Goal: Task Accomplishment & Management: Complete application form

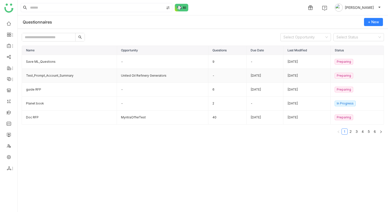
click at [77, 72] on td "Test_Prompt_Account_Summary" at bounding box center [69, 76] width 95 height 14
click at [88, 82] on td "Test_Prompt_Account_Summary" at bounding box center [69, 76] width 95 height 14
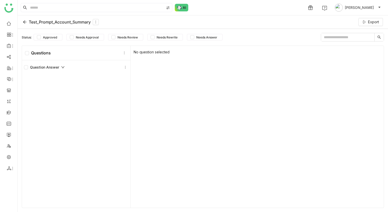
click at [189, 125] on div "No question selected" at bounding box center [257, 127] width 253 height 162
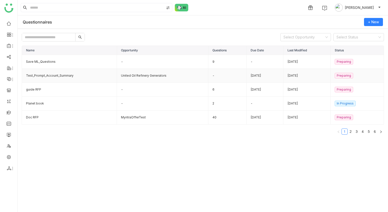
click at [46, 75] on td "Test_Prompt_Account_Summary" at bounding box center [69, 76] width 95 height 14
click at [77, 79] on td "Test_Prompt_Account_Summary" at bounding box center [69, 76] width 95 height 14
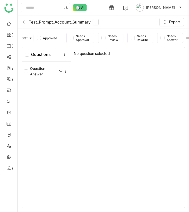
click at [132, 99] on div "No question selected" at bounding box center [128, 127] width 114 height 160
click at [127, 20] on div "Test_Prompt_Account_Summary Export" at bounding box center [103, 21] width 171 height 13
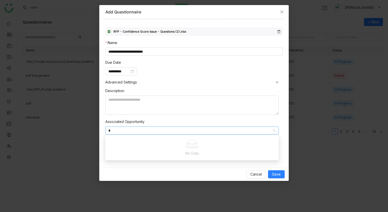
click at [190, 82] on span "Advanced Settings" at bounding box center [193, 82] width 177 height 6
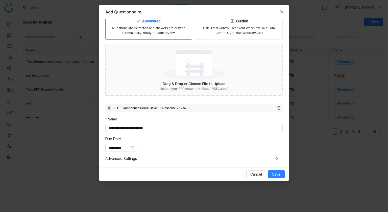
scroll to position [11, 0]
click at [212, 146] on div "**********" at bounding box center [193, 147] width 177 height 8
click at [277, 165] on div "**********" at bounding box center [193, 93] width 189 height 148
click at [277, 160] on span "Advanced Settings" at bounding box center [193, 159] width 177 height 6
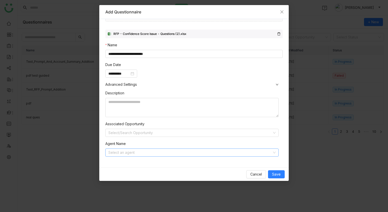
scroll to position [85, 0]
click at [263, 151] on input at bounding box center [190, 153] width 164 height 8
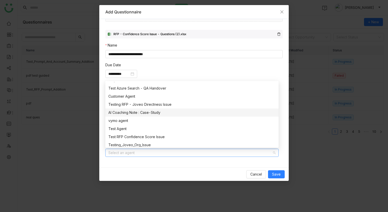
scroll to position [420, 0]
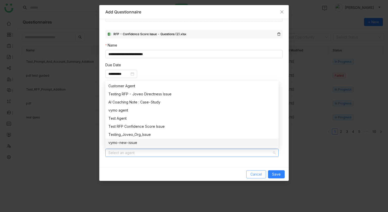
click at [251, 173] on span "Cancel" at bounding box center [256, 174] width 12 height 6
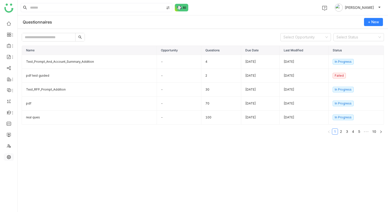
click at [9, 157] on link at bounding box center [9, 156] width 5 height 4
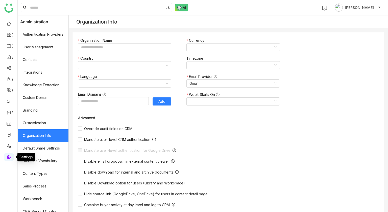
type input "*******"
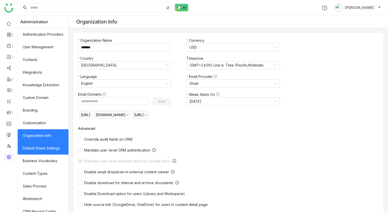
scroll to position [56, 0]
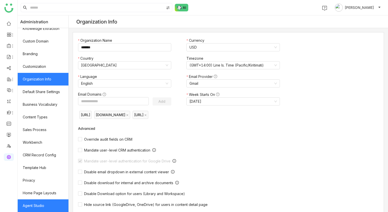
click at [42, 204] on link "Agent Studio" at bounding box center [43, 205] width 51 height 13
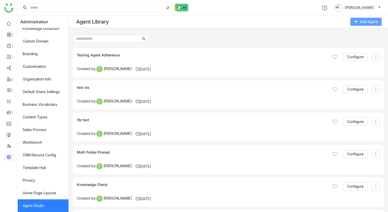
click at [359, 23] on button "Add Agent" at bounding box center [365, 22] width 31 height 8
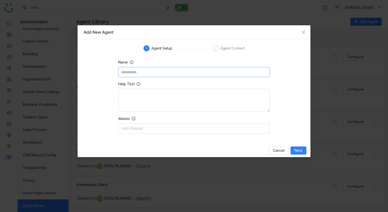
click at [213, 73] on input at bounding box center [194, 72] width 152 height 10
type input "**********"
click at [299, 149] on span "Next" at bounding box center [298, 150] width 8 height 6
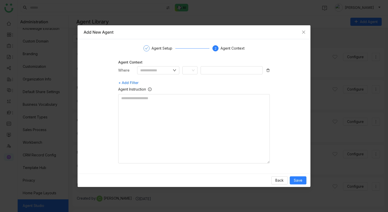
click at [172, 74] on div "Where" at bounding box center [194, 72] width 152 height 12
click at [171, 73] on nz-input-group at bounding box center [158, 70] width 42 height 8
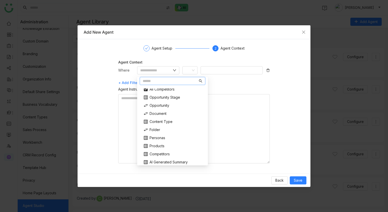
scroll to position [37, 0]
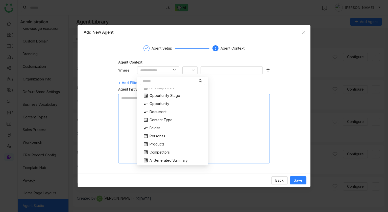
click at [242, 109] on textarea at bounding box center [194, 128] width 152 height 69
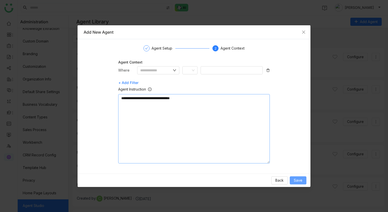
type textarea "**********"
click at [297, 179] on span "Save" at bounding box center [298, 180] width 9 height 6
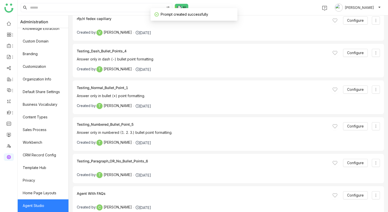
scroll to position [1697, 0]
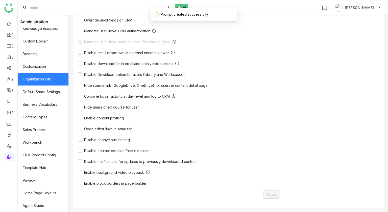
type input "*******"
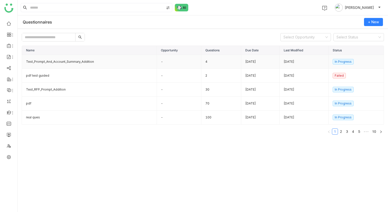
click at [285, 60] on td "Oct 07, 2025" at bounding box center [304, 62] width 49 height 14
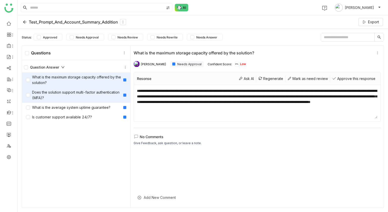
click at [58, 96] on div "Does the solution support multi-factor authentication (MFA)?" at bounding box center [73, 94] width 95 height 11
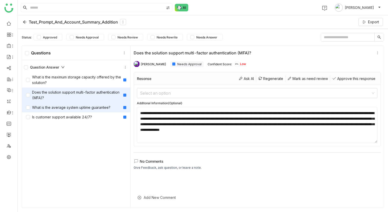
click at [59, 108] on div "What is the average system uptime guarantee?" at bounding box center [68, 108] width 84 height 6
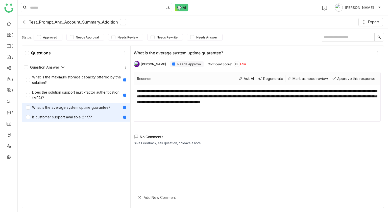
click at [60, 116] on div "Is customer support available 24/7?" at bounding box center [59, 117] width 66 height 6
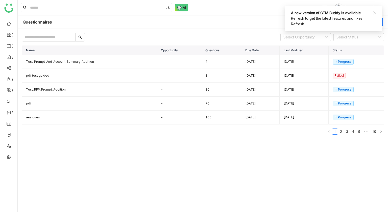
click at [376, 11] on div "A new version of GTM Buddy is available Refresh to get the latest features and …" at bounding box center [333, 18] width 97 height 25
click at [375, 12] on icon at bounding box center [374, 12] width 3 height 3
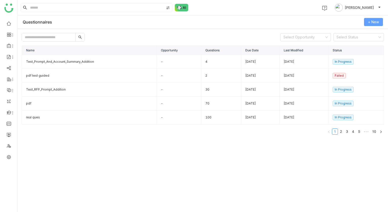
click at [371, 21] on span "+ New" at bounding box center [373, 22] width 11 height 6
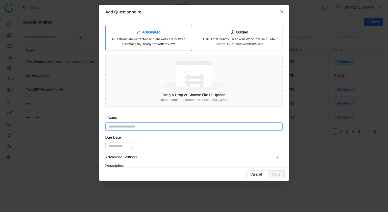
click at [184, 128] on input at bounding box center [193, 126] width 177 height 8
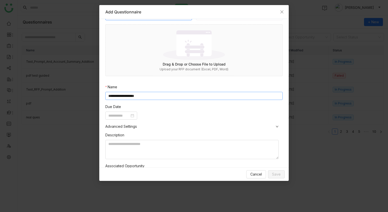
scroll to position [36, 0]
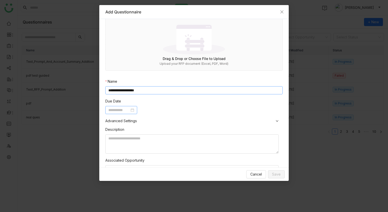
type input "**********"
click at [113, 108] on input at bounding box center [118, 110] width 21 height 6
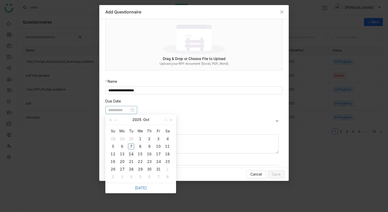
click at [134, 155] on td "14" at bounding box center [131, 154] width 9 height 8
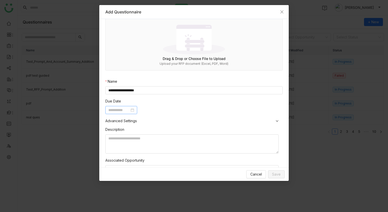
type input "**********"
click at [145, 149] on textarea at bounding box center [191, 143] width 173 height 19
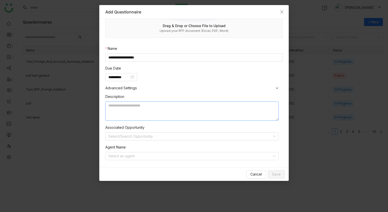
scroll to position [75, 0]
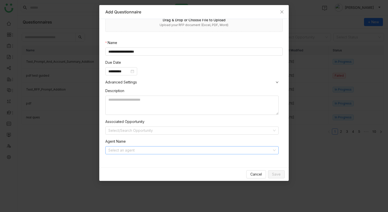
click at [138, 150] on input at bounding box center [190, 150] width 164 height 8
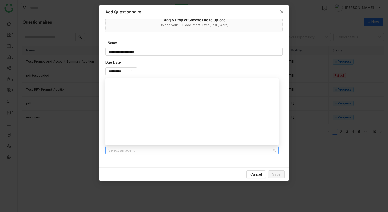
scroll to position [428, 0]
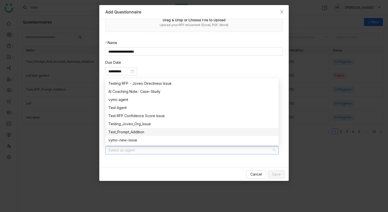
click at [148, 131] on div "Test_Prompt_Addition" at bounding box center [191, 132] width 167 height 6
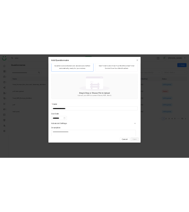
scroll to position [0, 0]
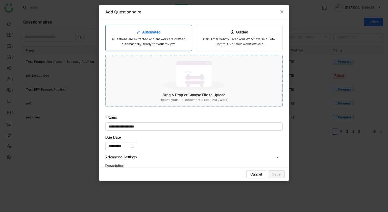
click at [194, 76] on img at bounding box center [194, 75] width 62 height 33
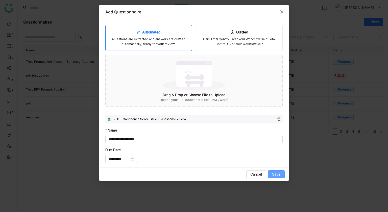
click at [270, 174] on button "Save" at bounding box center [276, 174] width 17 height 8
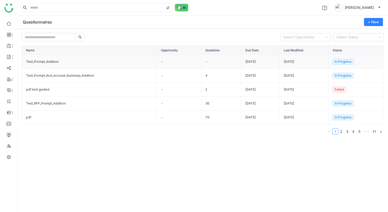
click at [211, 61] on td "-" at bounding box center [221, 62] width 40 height 14
click at [183, 62] on td "-" at bounding box center [179, 62] width 45 height 14
click at [108, 73] on td "Test_Prompt_And_Account_Summary_Addition" at bounding box center [89, 76] width 135 height 14
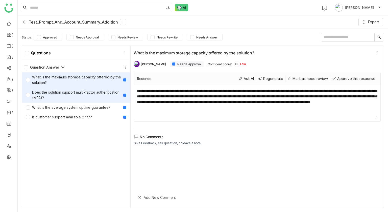
click at [93, 95] on div "Does the solution support multi-factor authentication (MFA)?" at bounding box center [73, 94] width 95 height 11
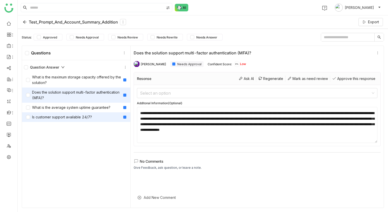
click at [90, 112] on div "Is customer support available 24/7?" at bounding box center [76, 117] width 108 height 10
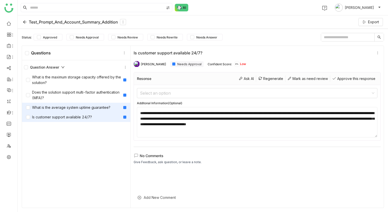
click at [89, 106] on div "What is the average system uptime guarantee?" at bounding box center [68, 108] width 84 height 6
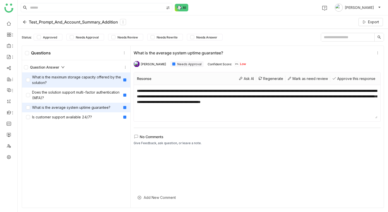
click at [86, 73] on div "What is the maximum storage capacity offered by the solution?" at bounding box center [76, 79] width 108 height 15
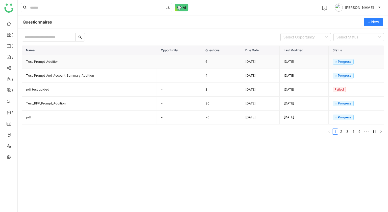
click at [118, 57] on td "Test_Prompt_Addition" at bounding box center [89, 62] width 135 height 14
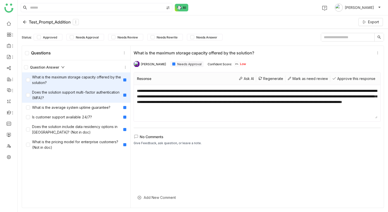
click at [70, 102] on div "Does the solution support multi-factor authentication (MFA)?" at bounding box center [76, 94] width 108 height 15
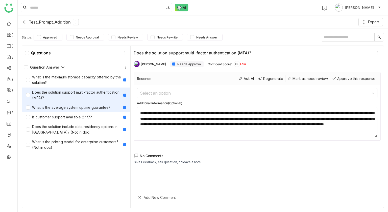
click at [70, 109] on div "What is the average system uptime guarantee?" at bounding box center [68, 108] width 84 height 6
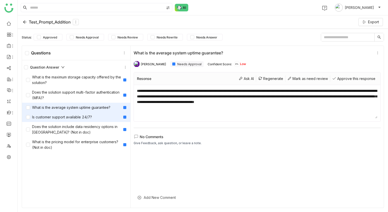
click at [70, 114] on div "Is customer support available 24/7?" at bounding box center [59, 117] width 66 height 6
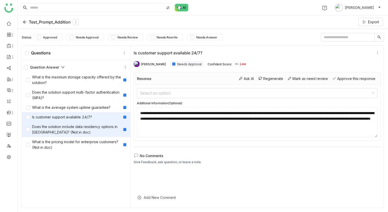
click at [71, 127] on div "Does the solution include data residency options in [GEOGRAPHIC_DATA]? (Not in …" at bounding box center [73, 129] width 95 height 11
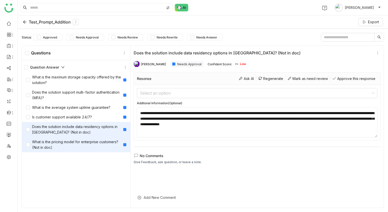
click at [72, 143] on div "What is the pricing model for enterprise customers? (Not in doc)" at bounding box center [73, 144] width 95 height 11
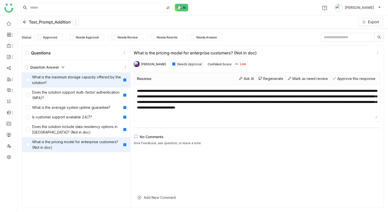
click at [72, 78] on div "What is the maximum storage capacity offered by the solution?" at bounding box center [73, 79] width 95 height 11
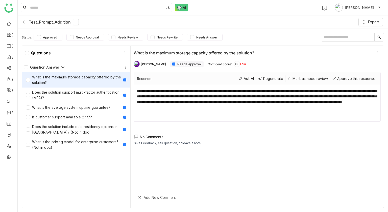
click at [201, 10] on div "1 Tanishq Jain" at bounding box center [203, 7] width 370 height 15
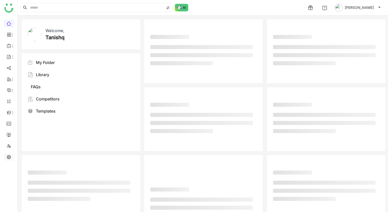
click at [10, 154] on link at bounding box center [9, 156] width 5 height 4
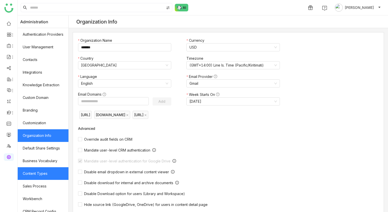
scroll to position [56, 0]
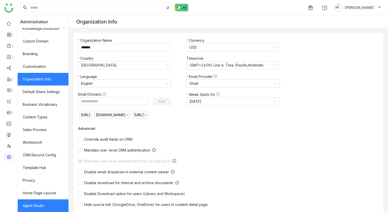
click at [41, 202] on link "Agent Studio" at bounding box center [43, 205] width 51 height 13
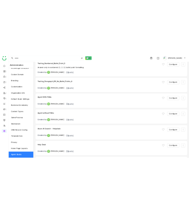
scroll to position [1872, 0]
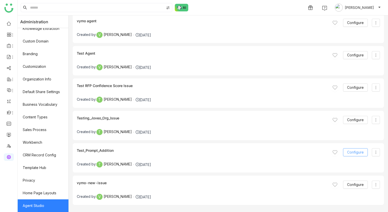
click at [353, 153] on span "Configure" at bounding box center [355, 152] width 17 height 6
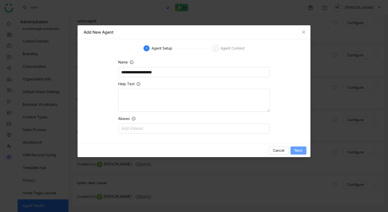
click at [293, 150] on button "Next" at bounding box center [298, 150] width 16 height 8
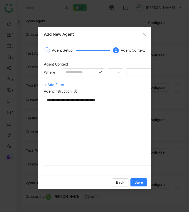
scroll to position [0, 0]
click at [119, 183] on span "Back" at bounding box center [120, 182] width 8 height 6
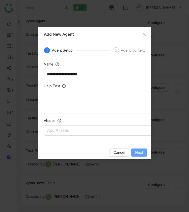
click at [135, 152] on button "Next" at bounding box center [139, 152] width 16 height 8
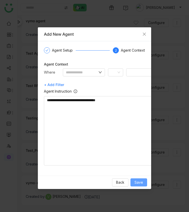
click at [141, 181] on span "Save" at bounding box center [139, 182] width 9 height 6
